Goal: Task Accomplishment & Management: Complete application form

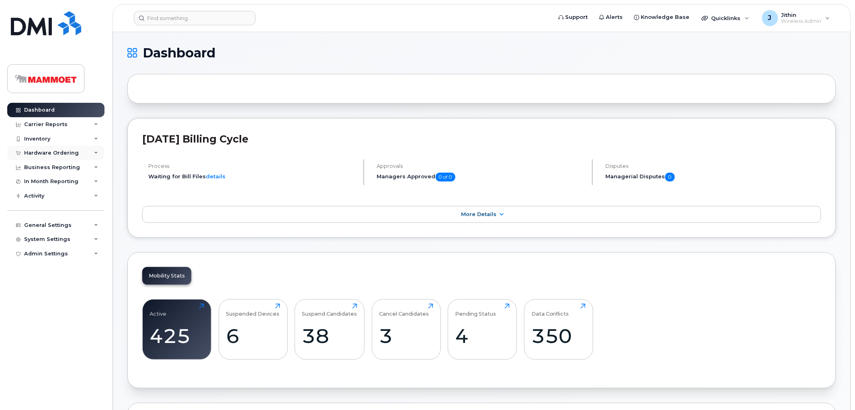
click at [45, 151] on div "Hardware Ordering" at bounding box center [51, 153] width 55 height 6
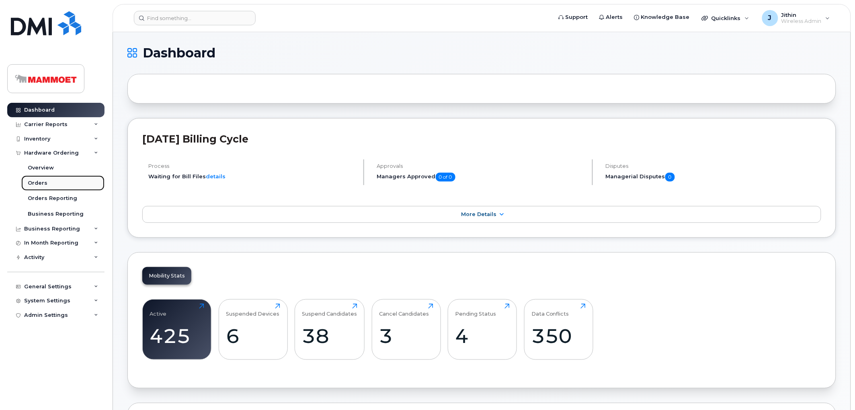
click at [45, 182] on div "Orders" at bounding box center [38, 183] width 20 height 7
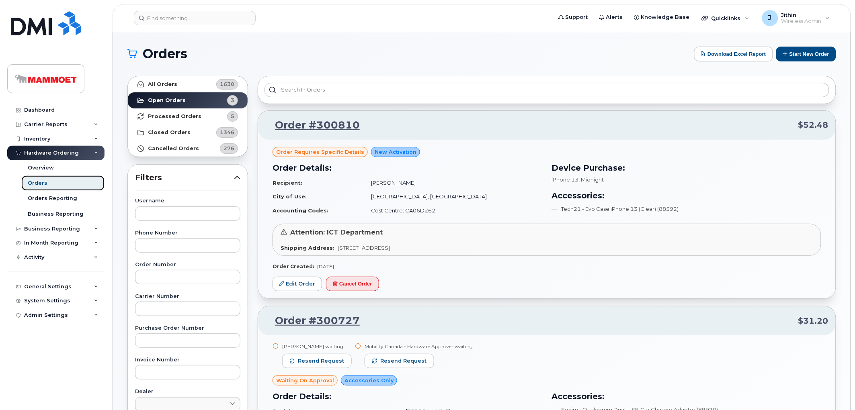
scroll to position [178, 0]
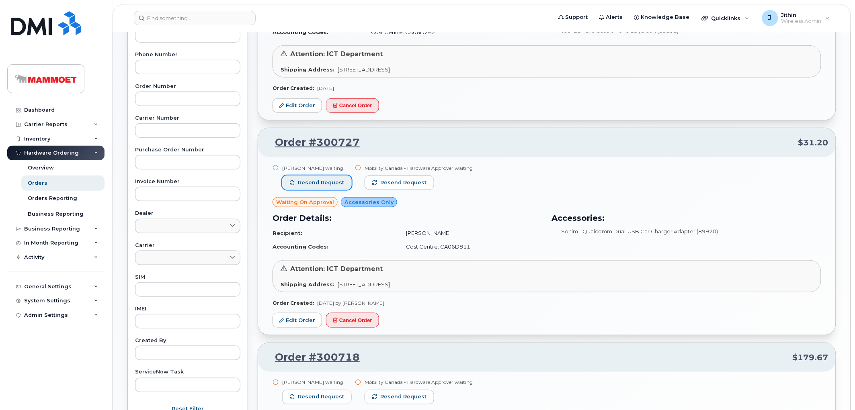
click at [302, 182] on span "Resend request" at bounding box center [321, 182] width 46 height 7
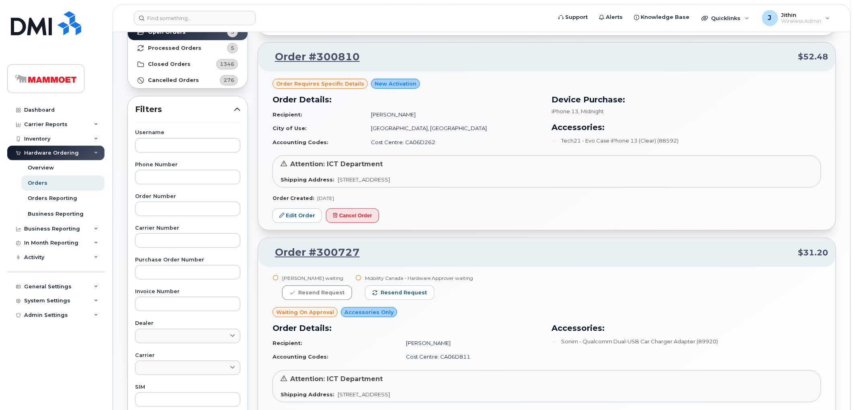
scroll to position [45, 0]
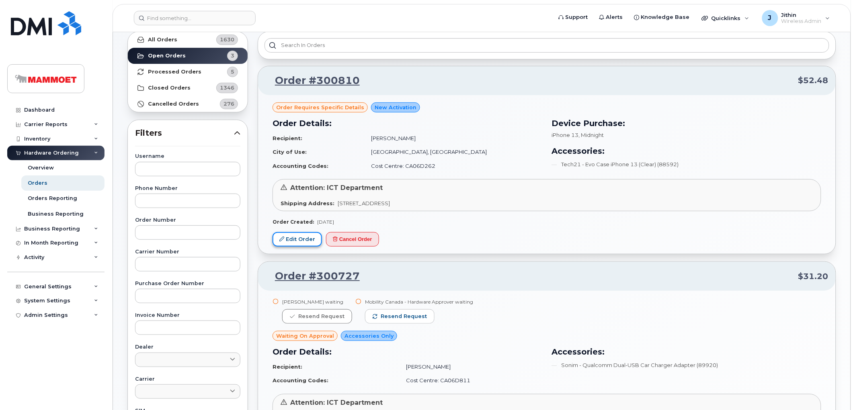
click at [298, 242] on link "Edit Order" at bounding box center [296, 239] width 49 height 15
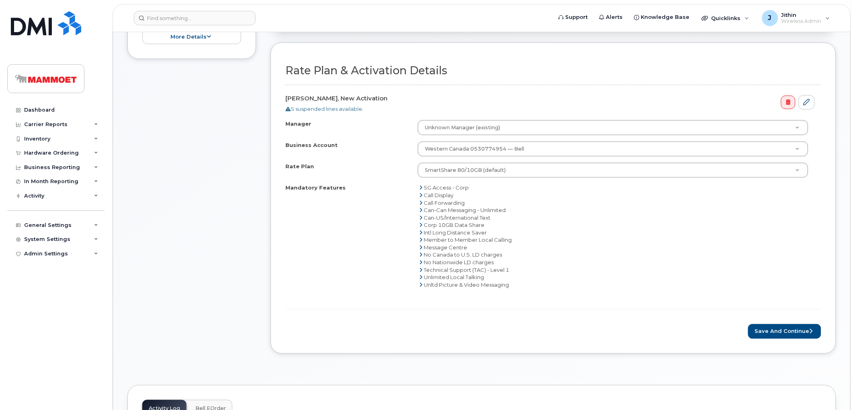
scroll to position [223, 0]
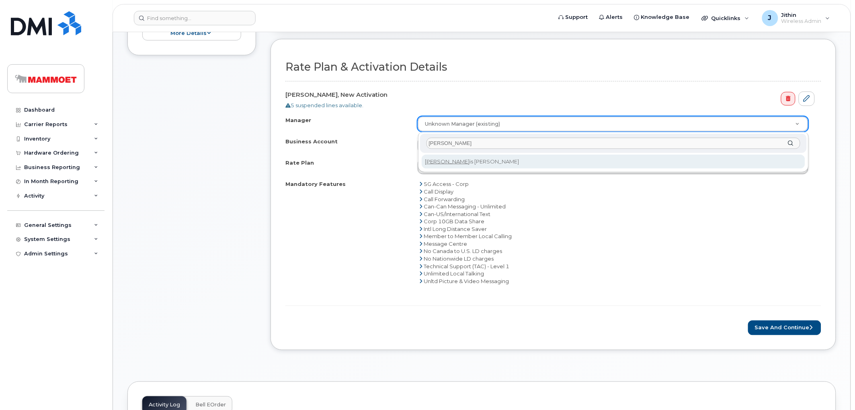
type input "curt"
select select "85176"
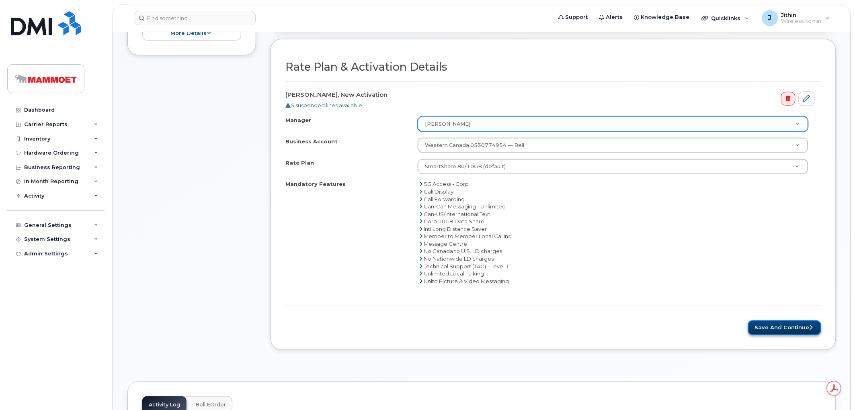
click at [765, 329] on button "Save and Continue" at bounding box center [784, 328] width 73 height 15
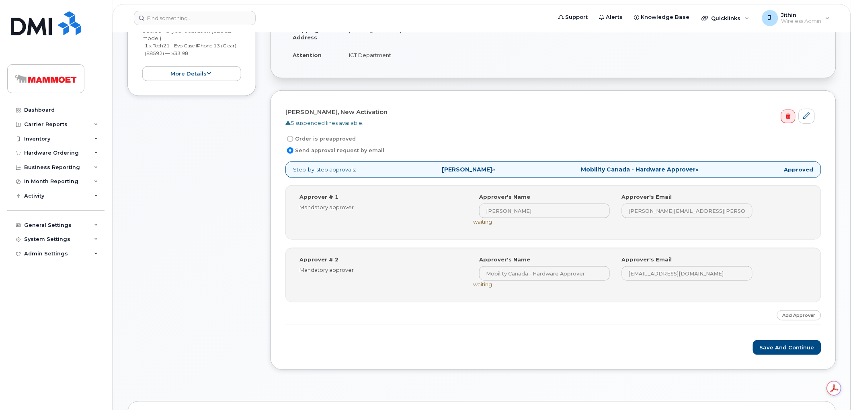
scroll to position [199, 0]
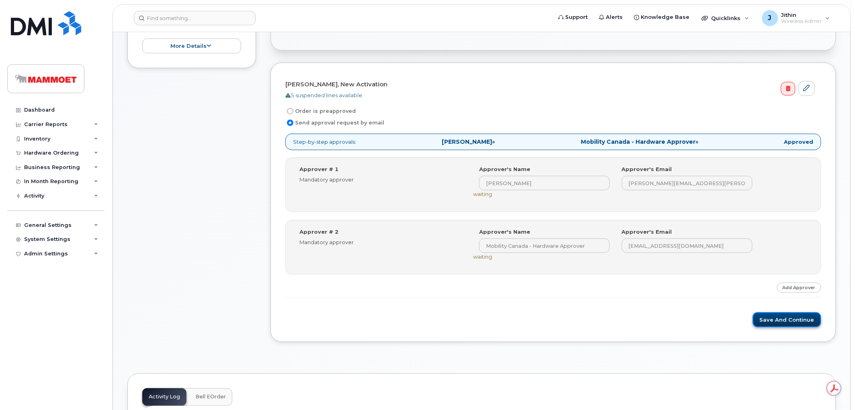
click at [774, 314] on button "Save and Continue" at bounding box center [787, 320] width 68 height 15
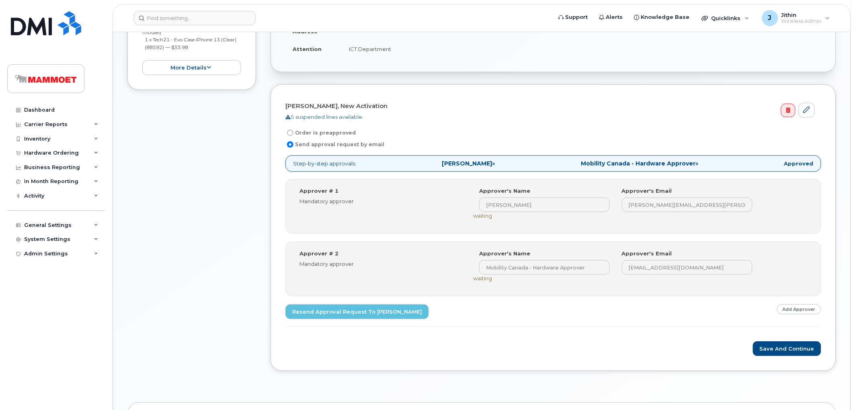
scroll to position [178, 0]
click at [765, 350] on button "Save and Continue" at bounding box center [787, 348] width 68 height 15
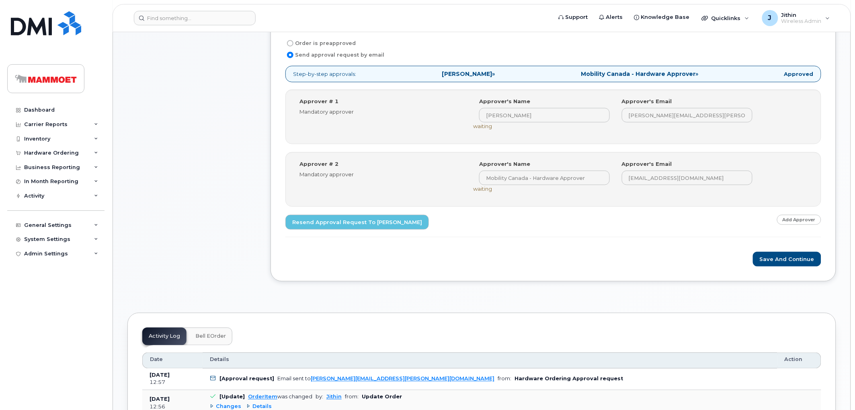
scroll to position [268, 0]
click at [782, 259] on button "Save and Continue" at bounding box center [787, 259] width 68 height 15
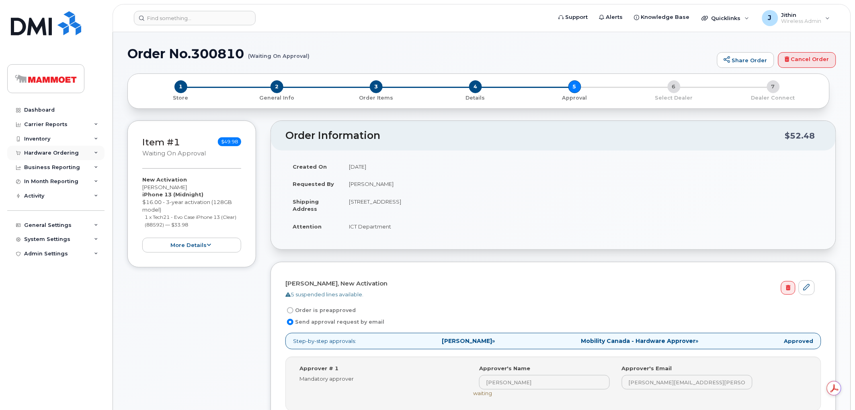
click at [57, 149] on div "Hardware Ordering" at bounding box center [55, 153] width 97 height 14
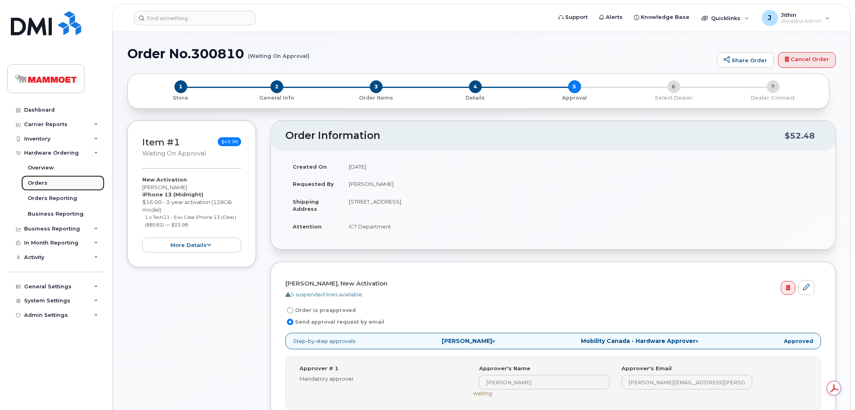
click at [43, 185] on div "Orders" at bounding box center [38, 183] width 20 height 7
